Goal: Information Seeking & Learning: Learn about a topic

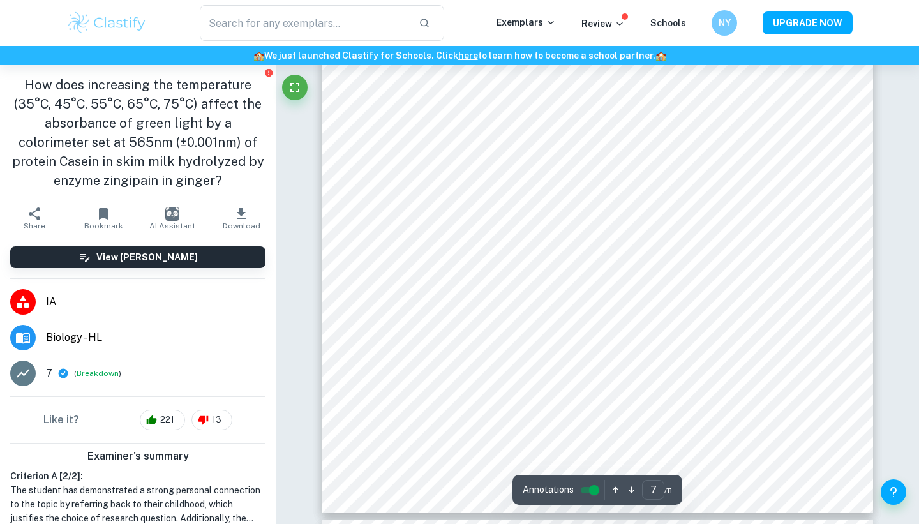
scroll to position [5235, 0]
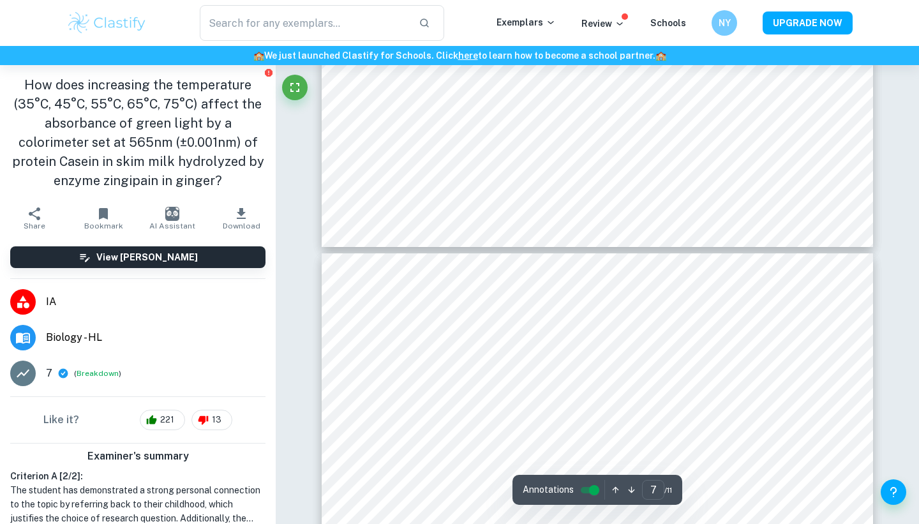
type input "8"
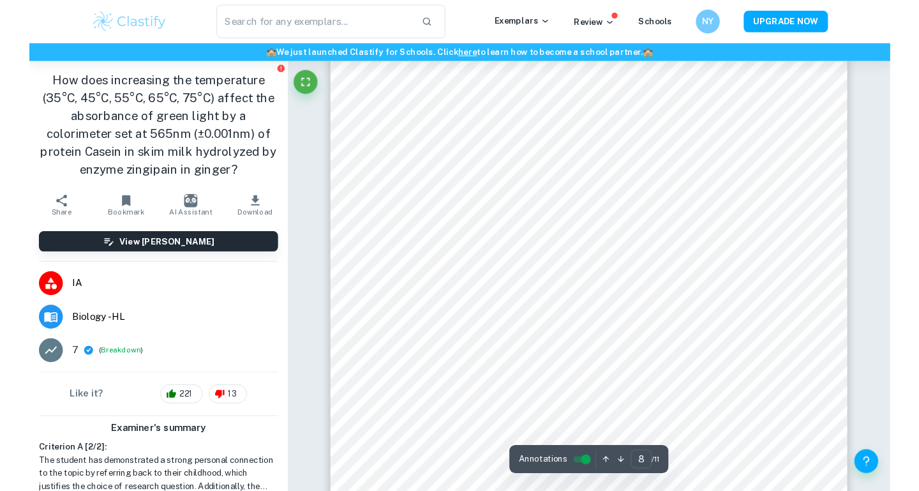
scroll to position [5889, 0]
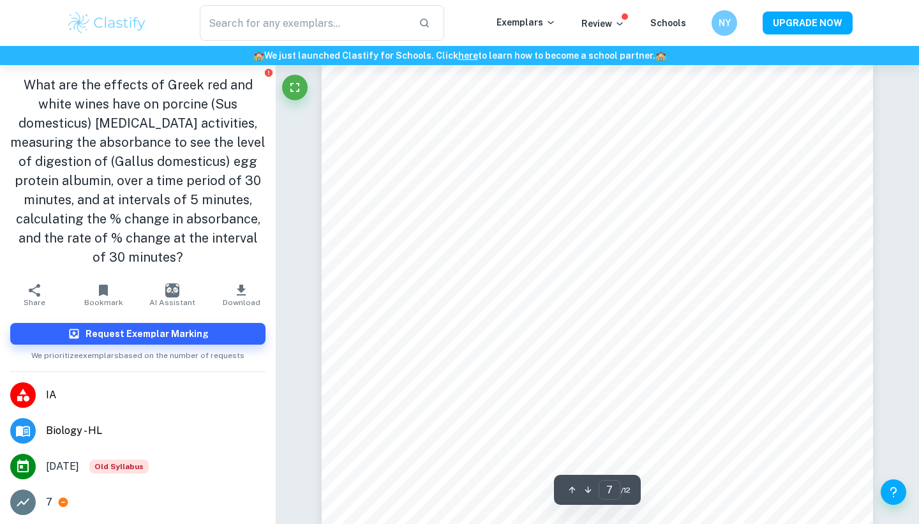
scroll to position [4958, 0]
type input "8"
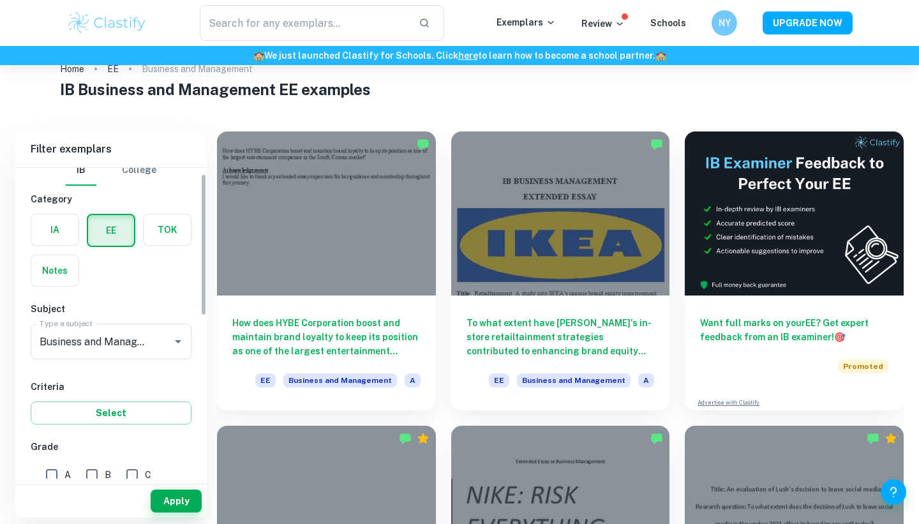
scroll to position [13, 0]
click at [63, 231] on label "button" at bounding box center [54, 229] width 47 height 31
click at [0, 0] on input "radio" at bounding box center [0, 0] width 0 height 0
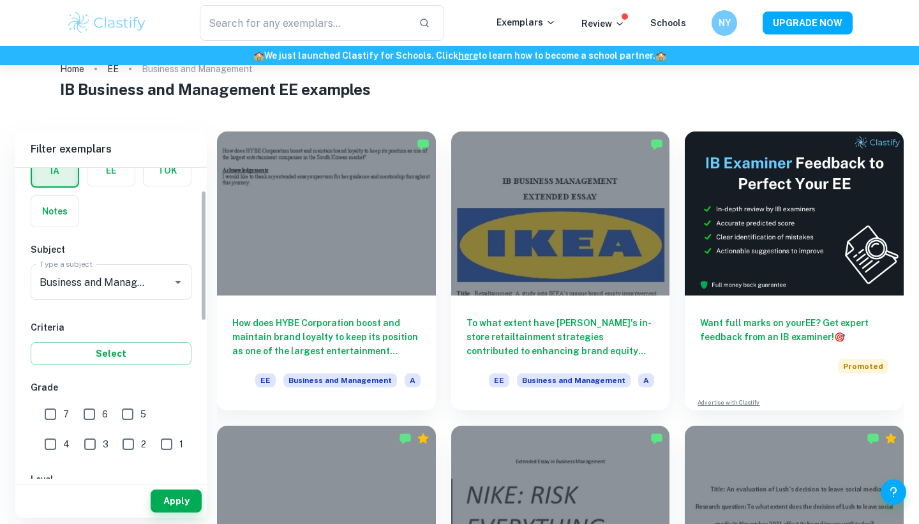
scroll to position [84, 0]
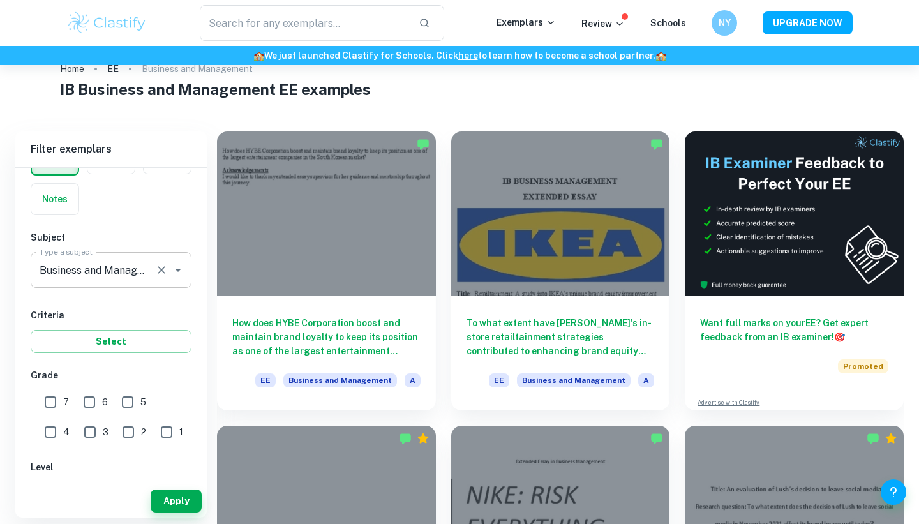
click at [165, 276] on icon "Clear" at bounding box center [161, 269] width 13 height 13
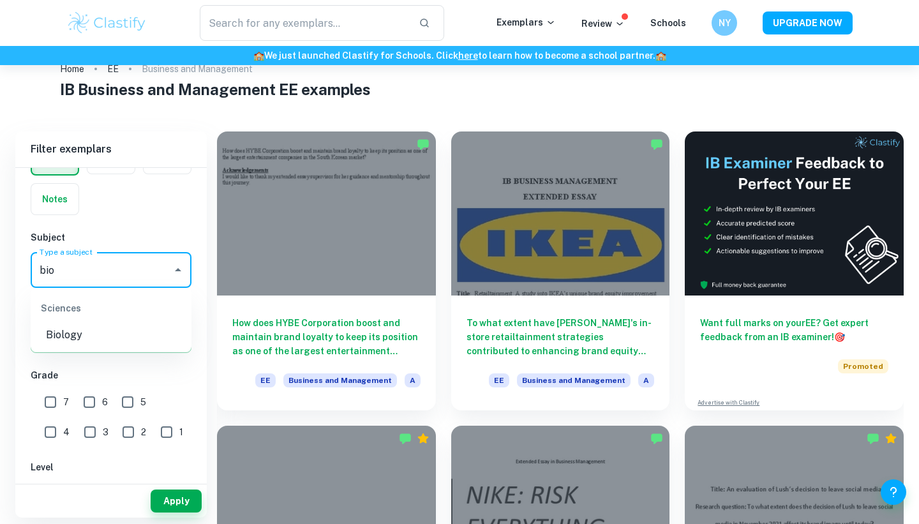
click at [108, 337] on li "Biology" at bounding box center [111, 334] width 161 height 23
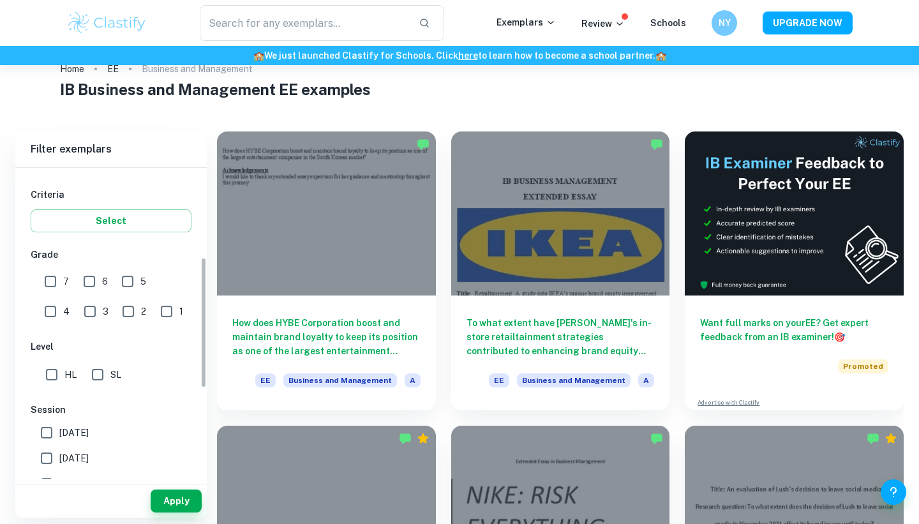
scroll to position [232, 0]
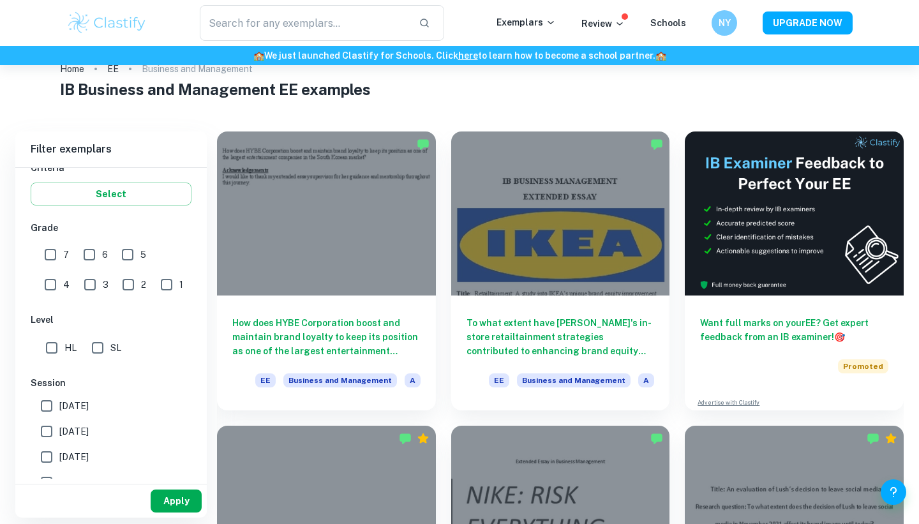
type input "Biology"
click at [164, 508] on button "Apply" at bounding box center [176, 500] width 51 height 23
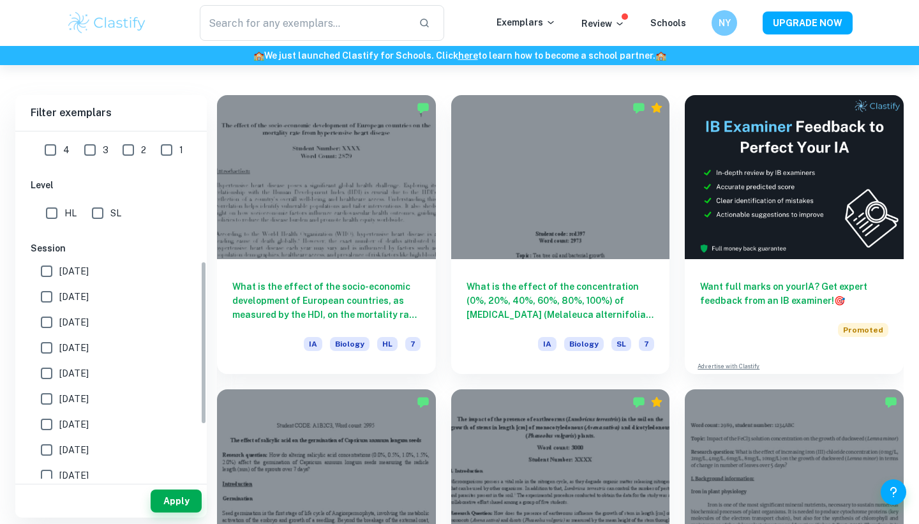
scroll to position [221, 0]
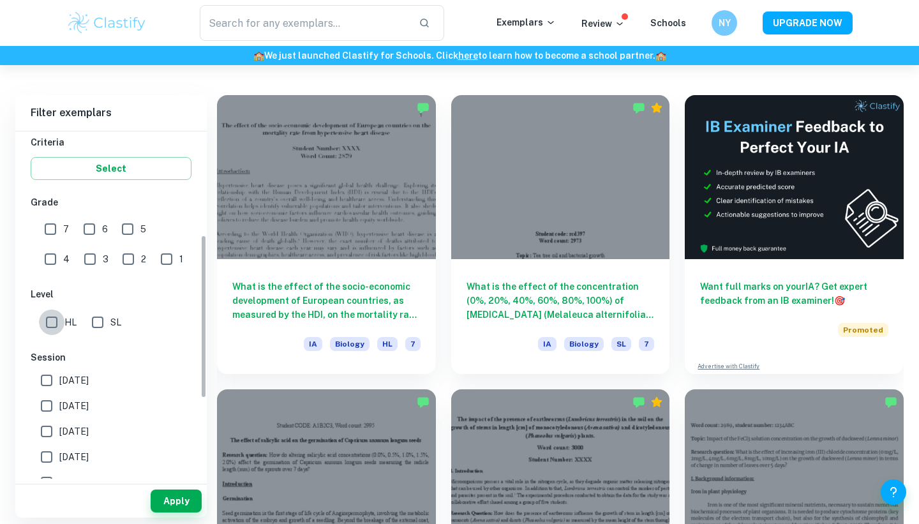
click at [64, 319] on input "HL" at bounding box center [52, 322] width 26 height 26
checkbox input "true"
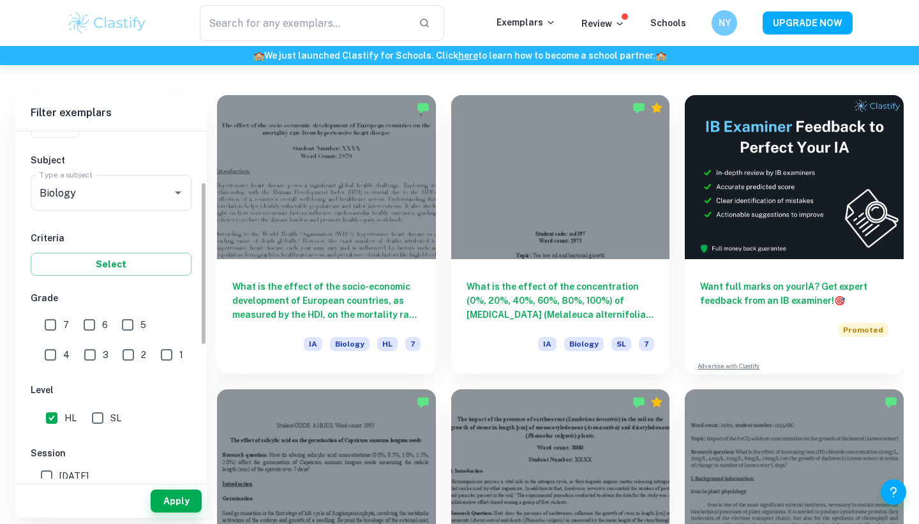
scroll to position [80, 0]
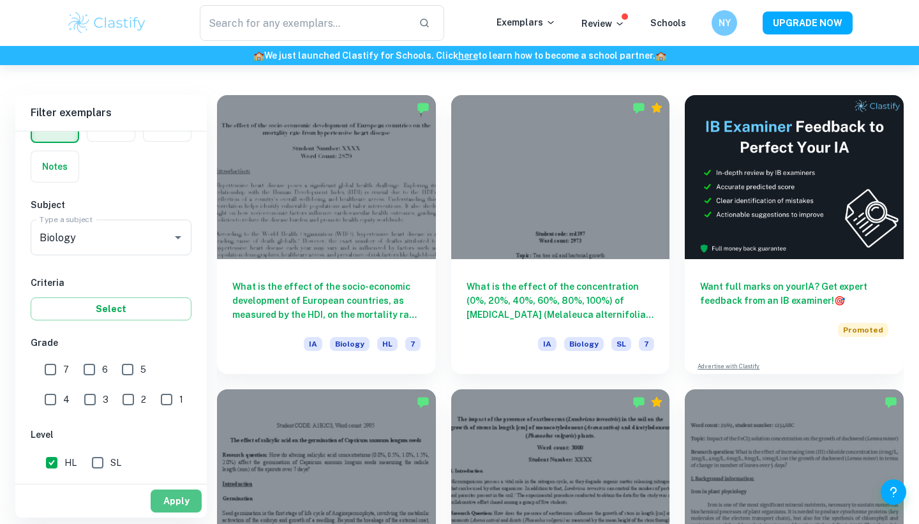
click at [164, 491] on button "Apply" at bounding box center [176, 500] width 51 height 23
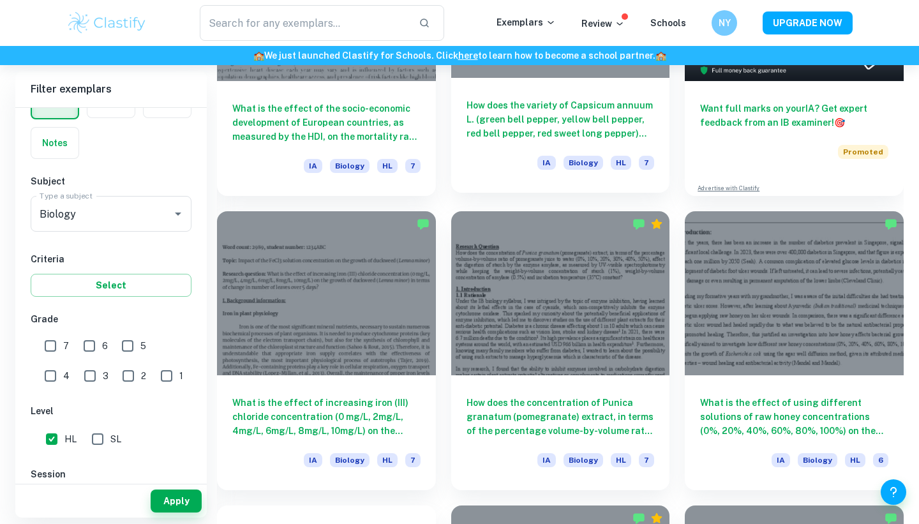
scroll to position [516, 0]
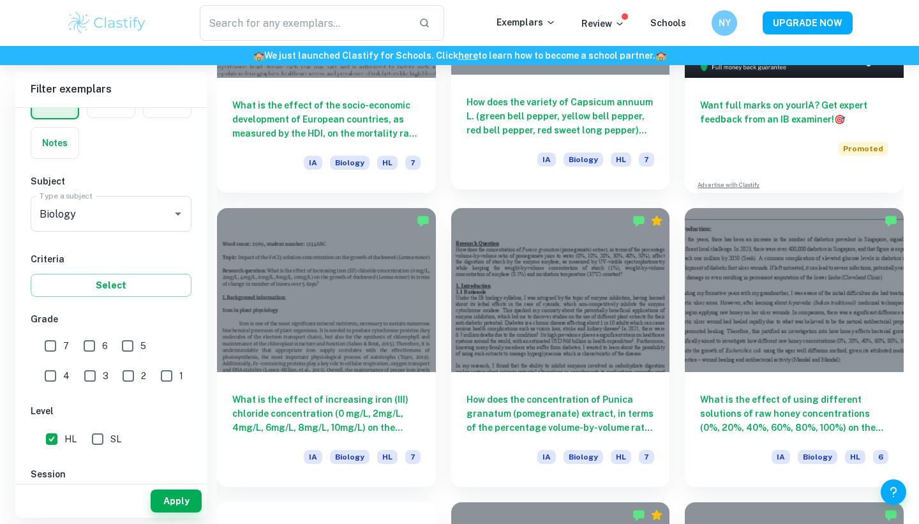
click at [528, 107] on h6 "How does the variety of Capsicum annuum L. (green bell pepper, yellow bell pepp…" at bounding box center [560, 116] width 188 height 42
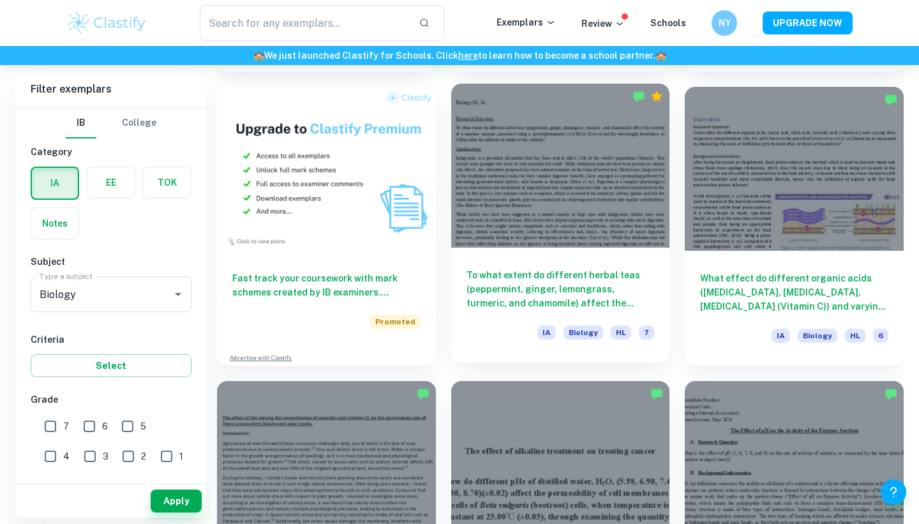
scroll to position [933, 0]
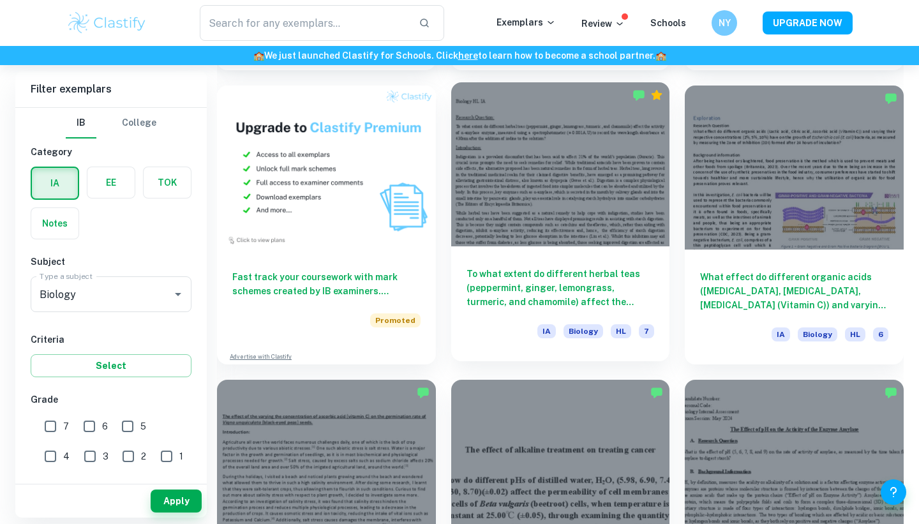
click at [559, 289] on h6 "To what extent do different herbal teas (peppermint, ginger, lemongrass, turmer…" at bounding box center [560, 288] width 188 height 42
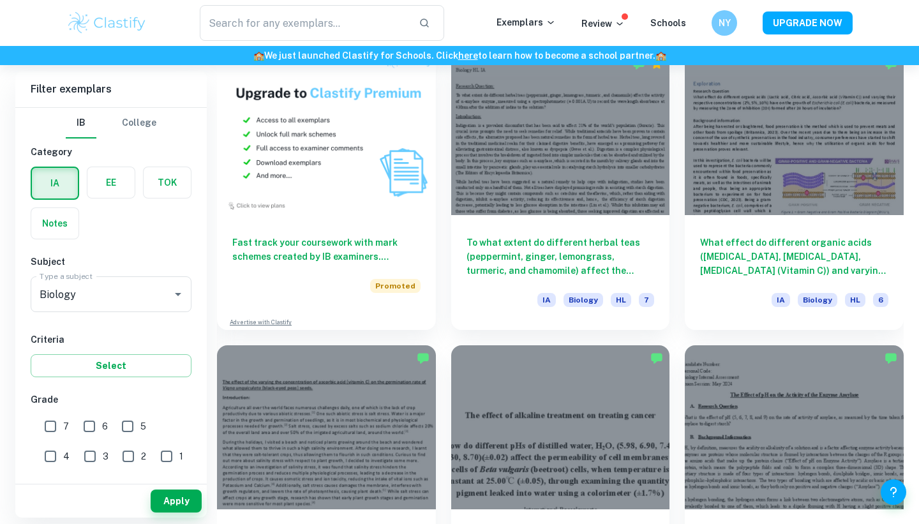
scroll to position [972, 0]
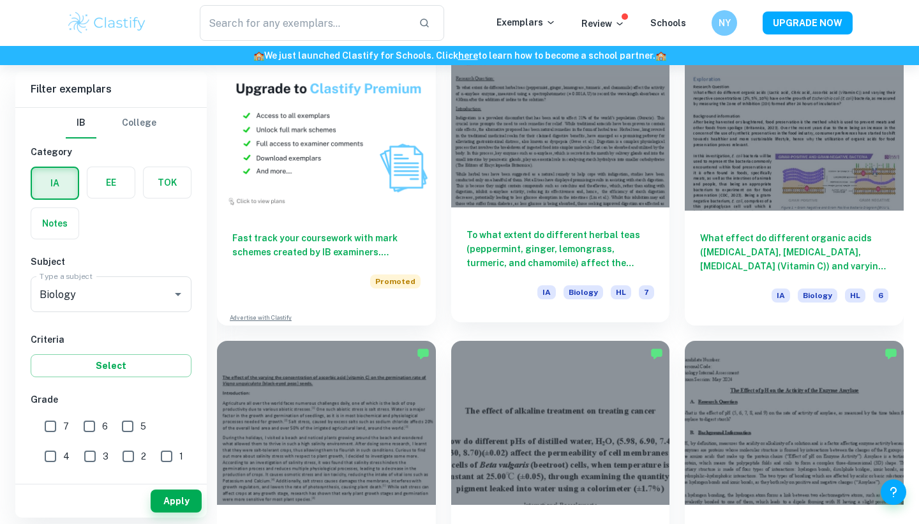
click at [620, 249] on h6 "To what extent do different herbal teas (peppermint, ginger, lemongrass, turmer…" at bounding box center [560, 249] width 188 height 42
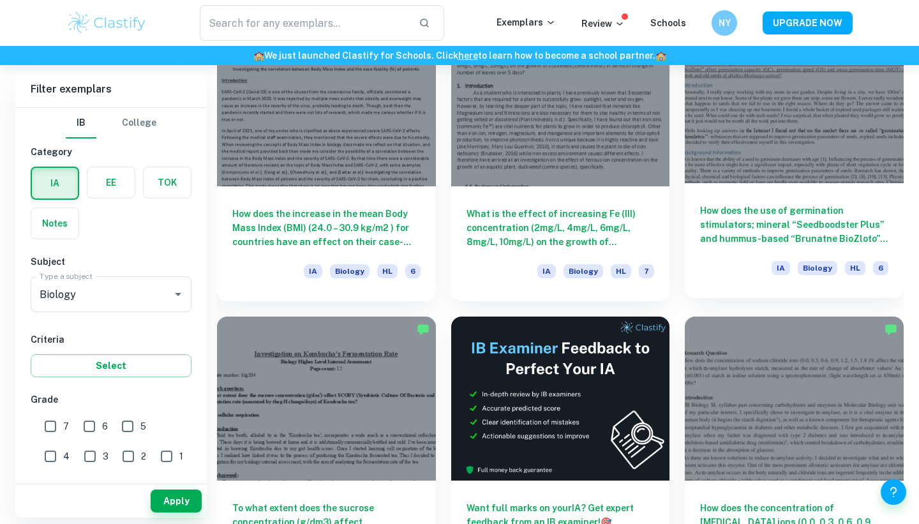
scroll to position [3350, 0]
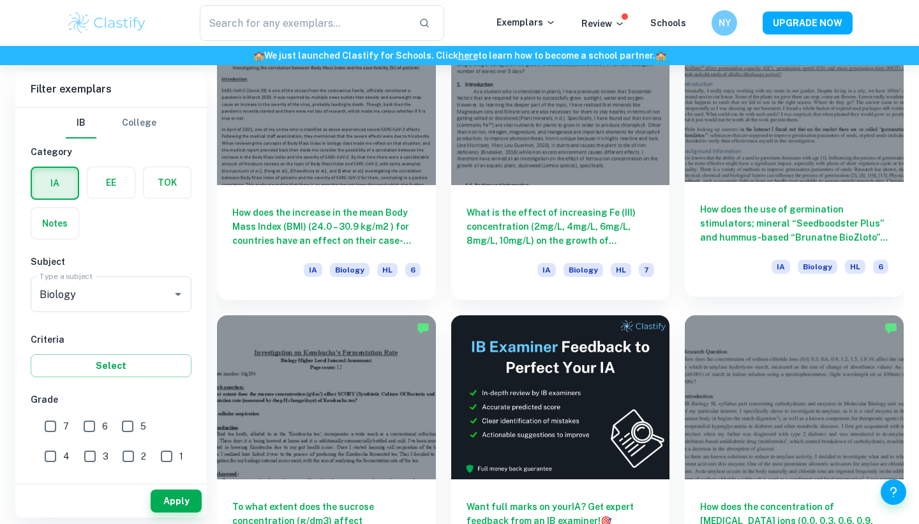
click at [850, 164] on div at bounding box center [793, 100] width 219 height 164
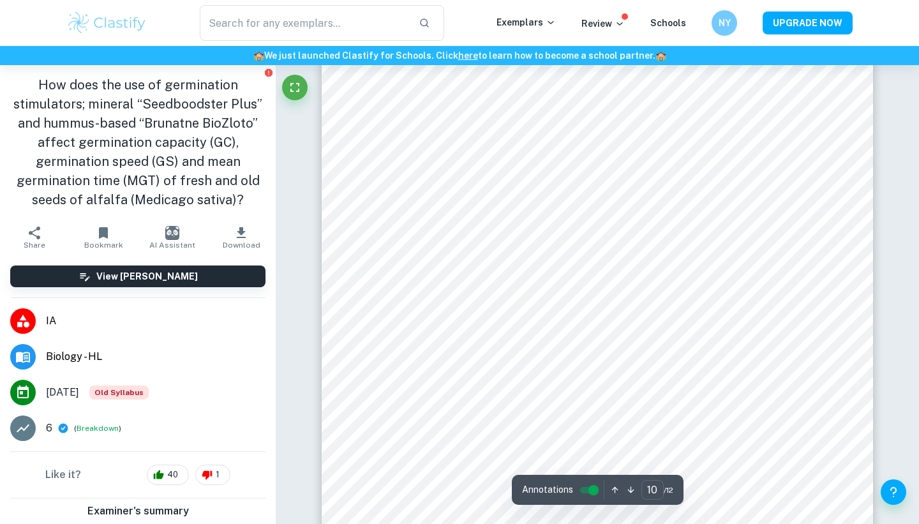
scroll to position [8213, 0]
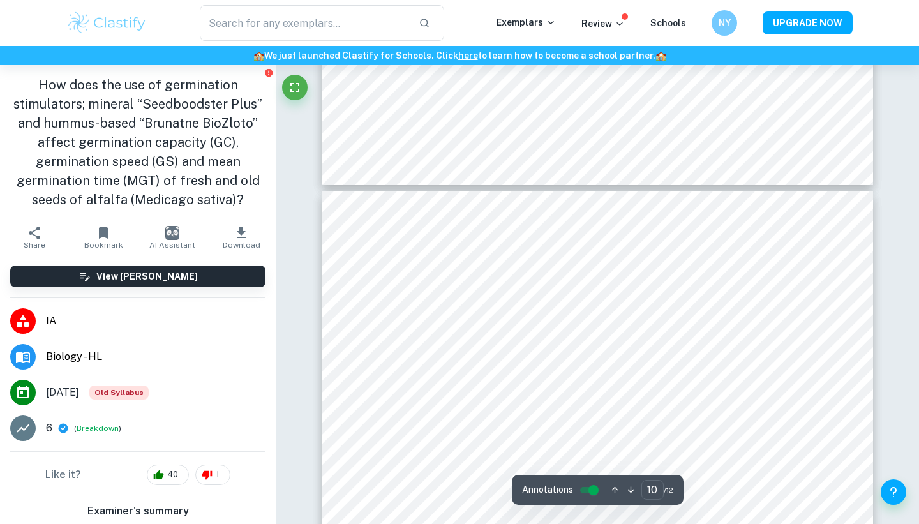
type input "11"
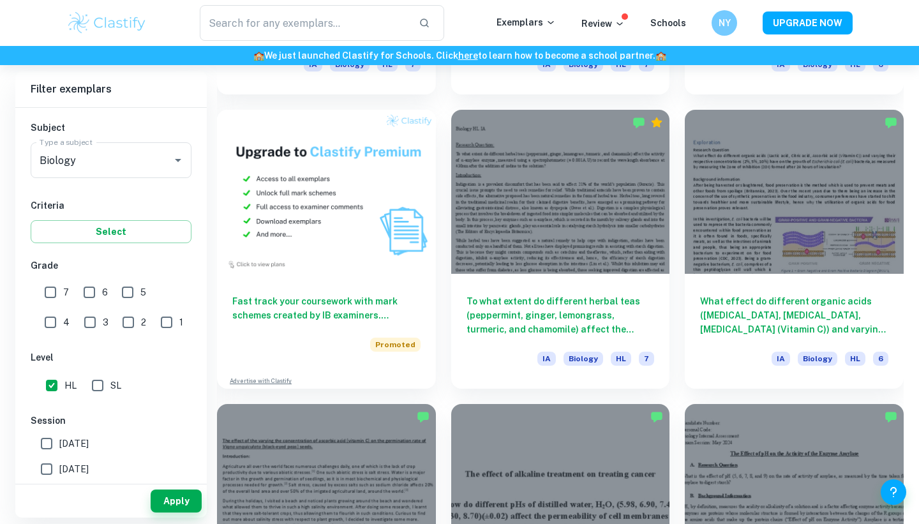
scroll to position [910, 0]
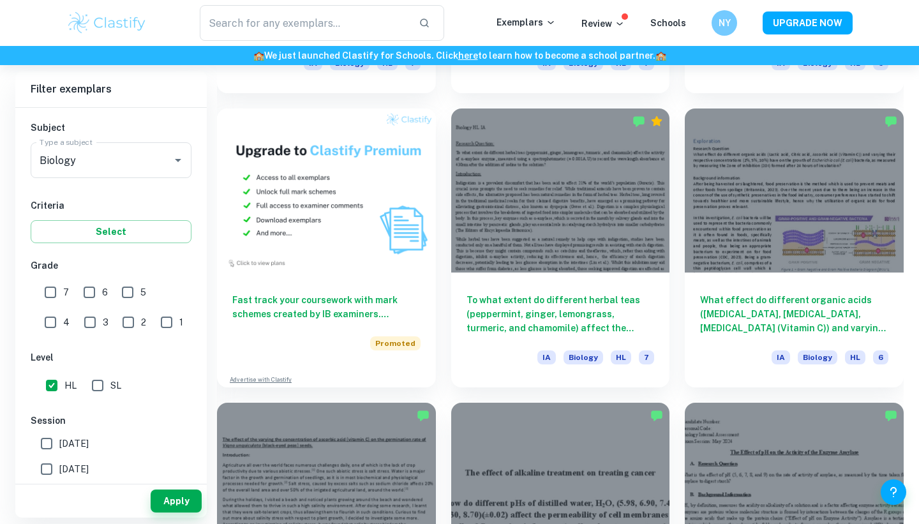
click at [499, 345] on div "To what extent do different herbal teas (peppermint, ginger, lemongrass, turmer…" at bounding box center [560, 329] width 219 height 115
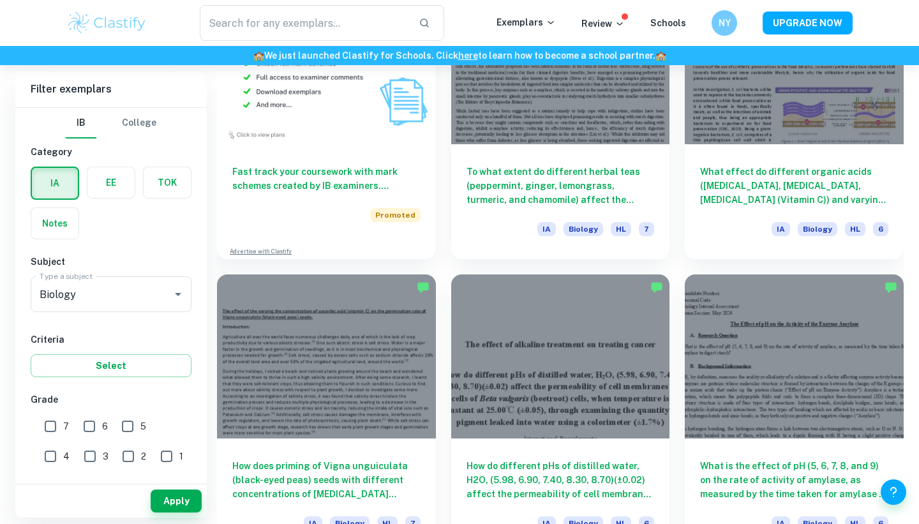
scroll to position [1020, 0]
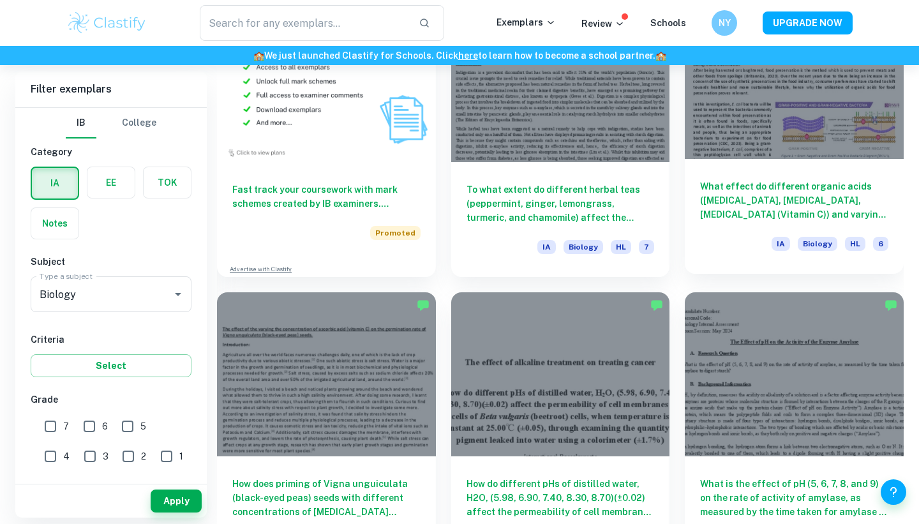
click at [777, 165] on div "What effect do different organic acids (Lactic acid, Citric acid, Ascorbic acid…" at bounding box center [793, 216] width 219 height 115
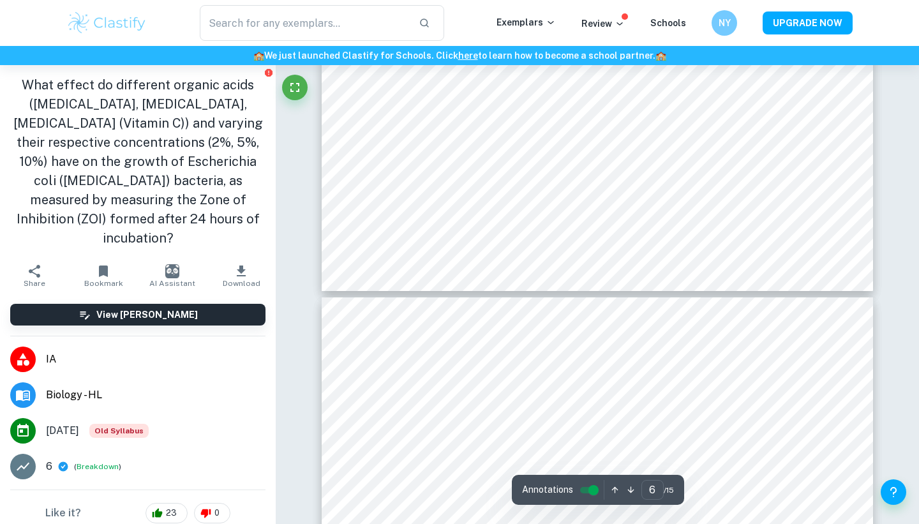
type input "7"
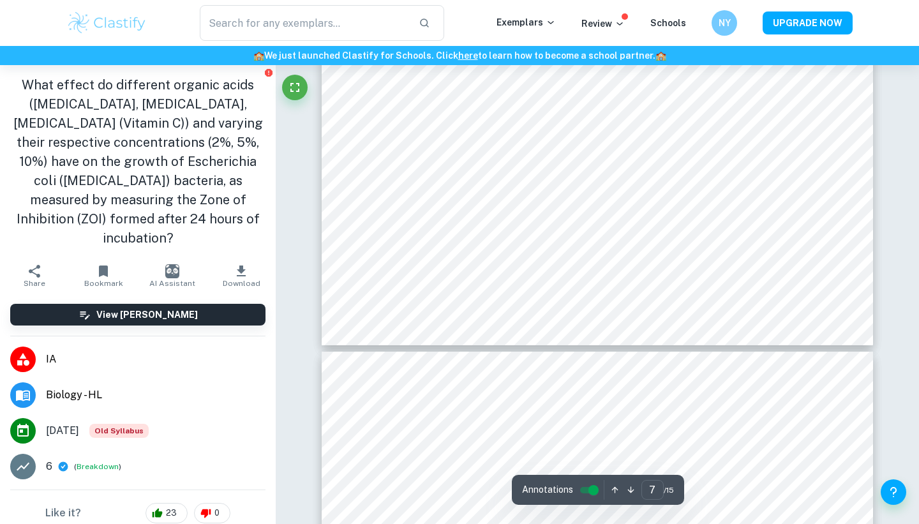
scroll to position [4940, 0]
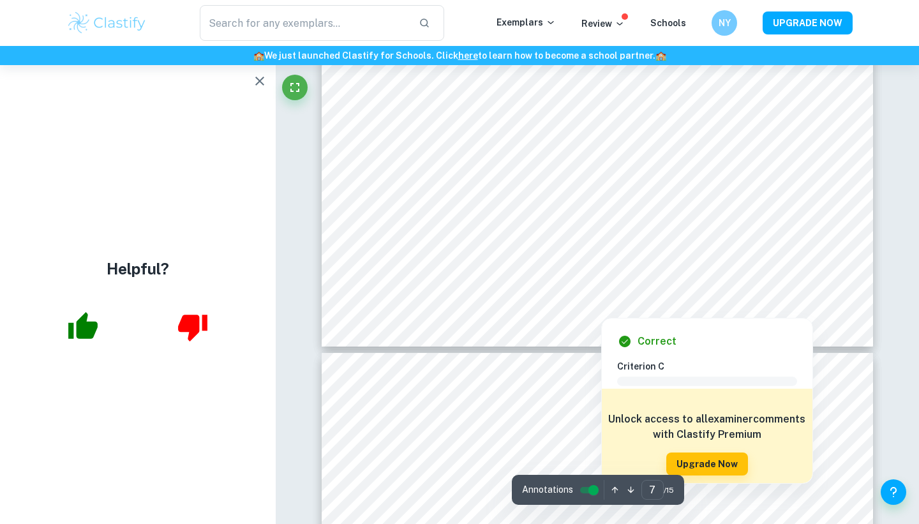
click at [259, 81] on icon "button" at bounding box center [259, 81] width 9 height 9
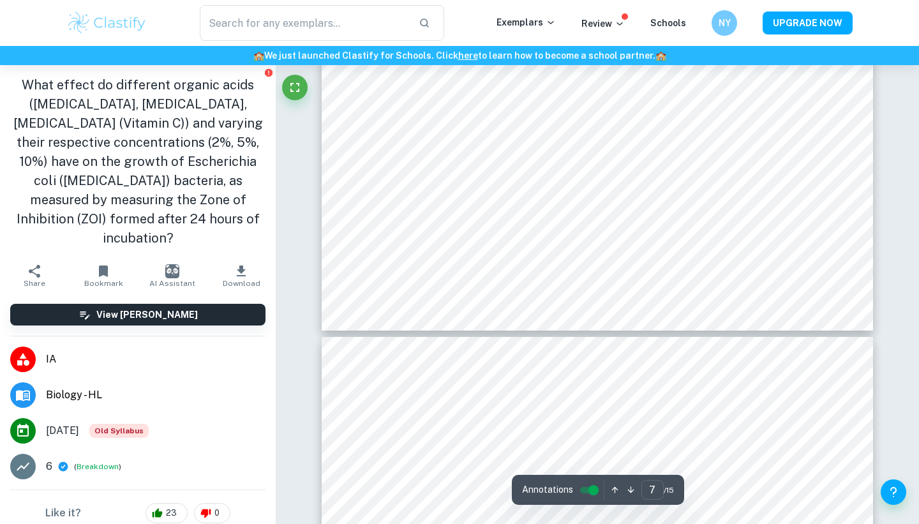
scroll to position [4958, 0]
